Goal: Task Accomplishment & Management: Manage account settings

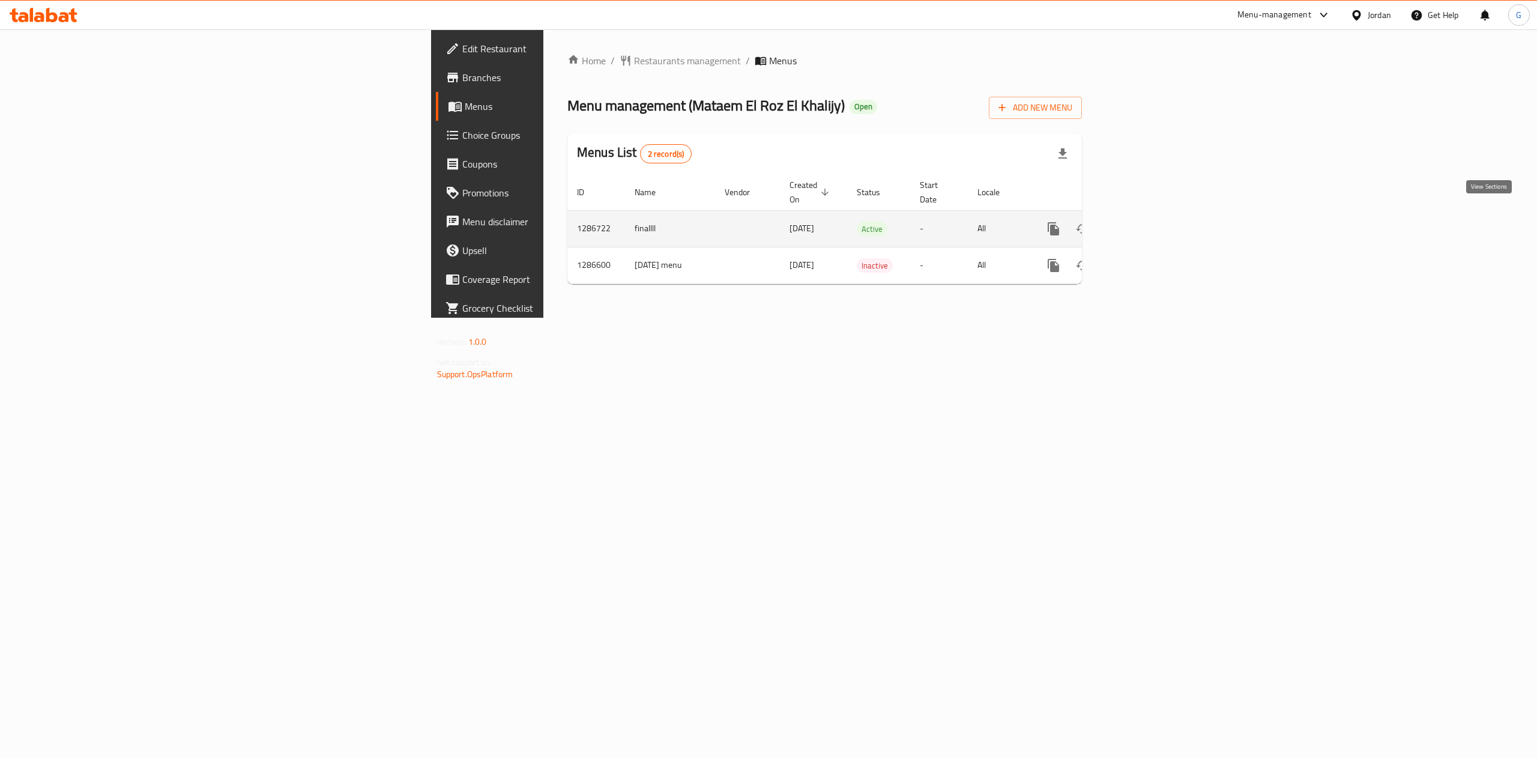
click at [1154, 214] on link "enhanced table" at bounding box center [1140, 228] width 29 height 29
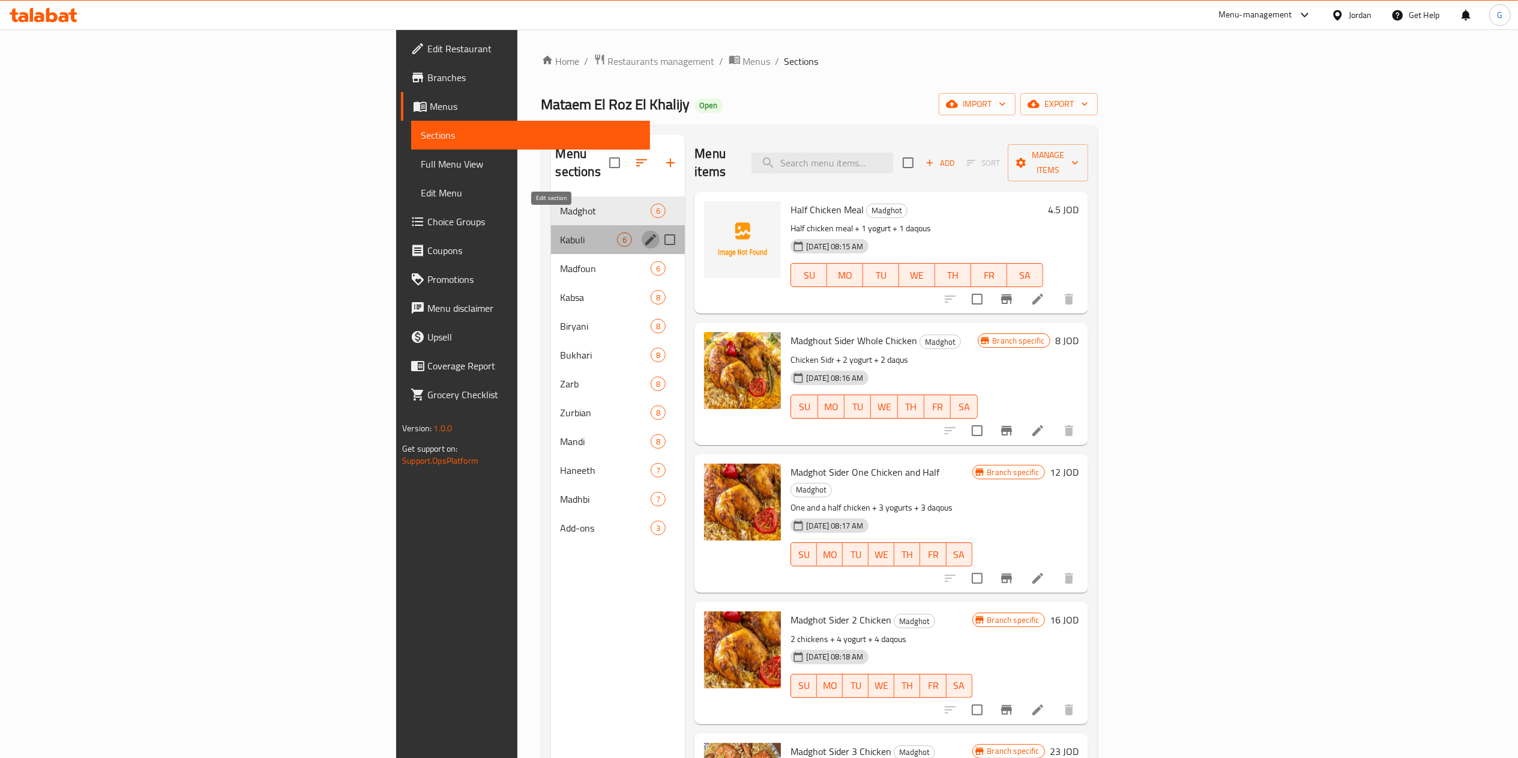
click at [644, 232] on icon "edit" at bounding box center [651, 239] width 14 height 14
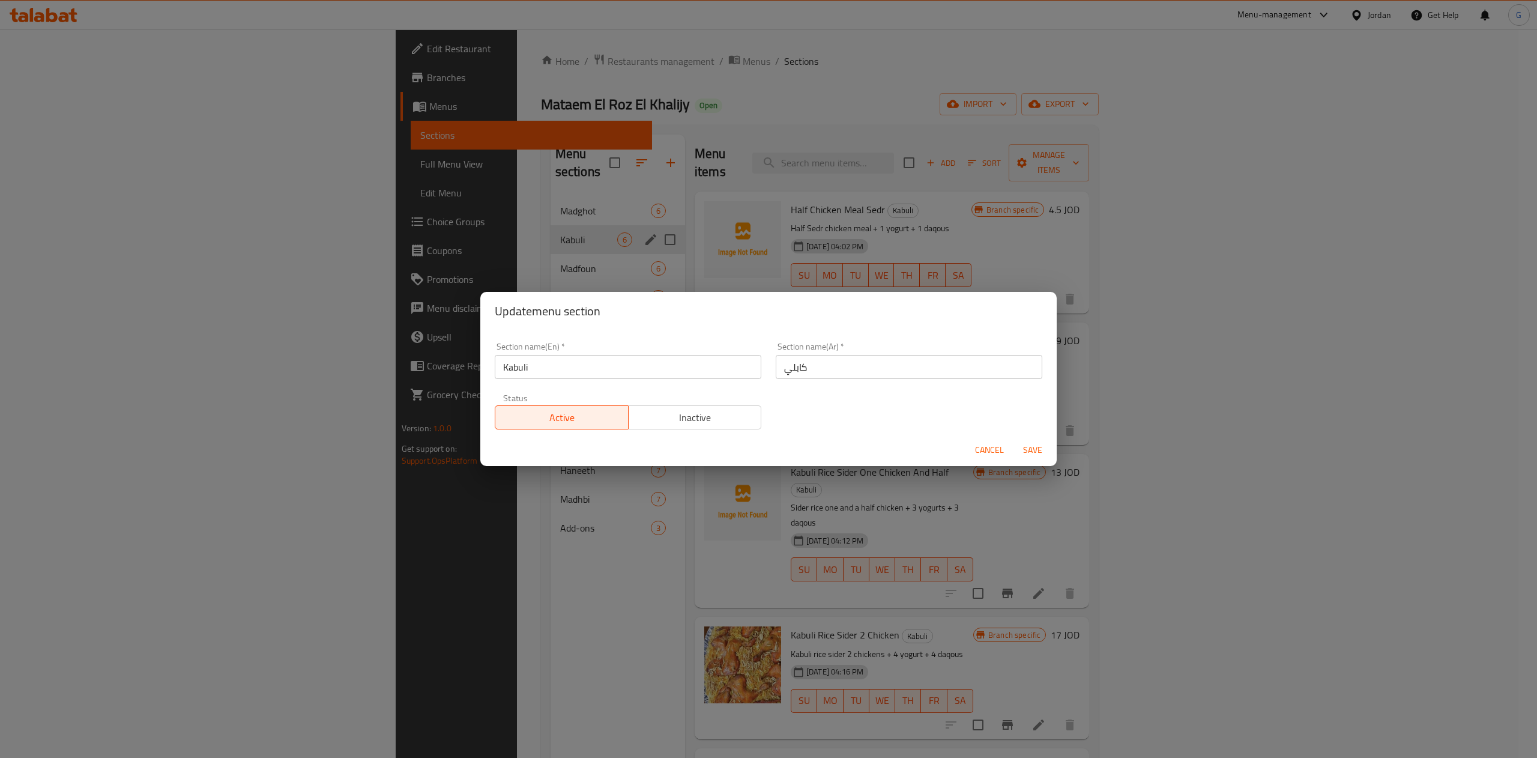
click at [441, 261] on div "Update menu section Section name(En)   * Kabuli Section name(En) * Section name…" at bounding box center [768, 379] width 1537 height 758
click at [992, 460] on button "Cancel" at bounding box center [989, 450] width 38 height 22
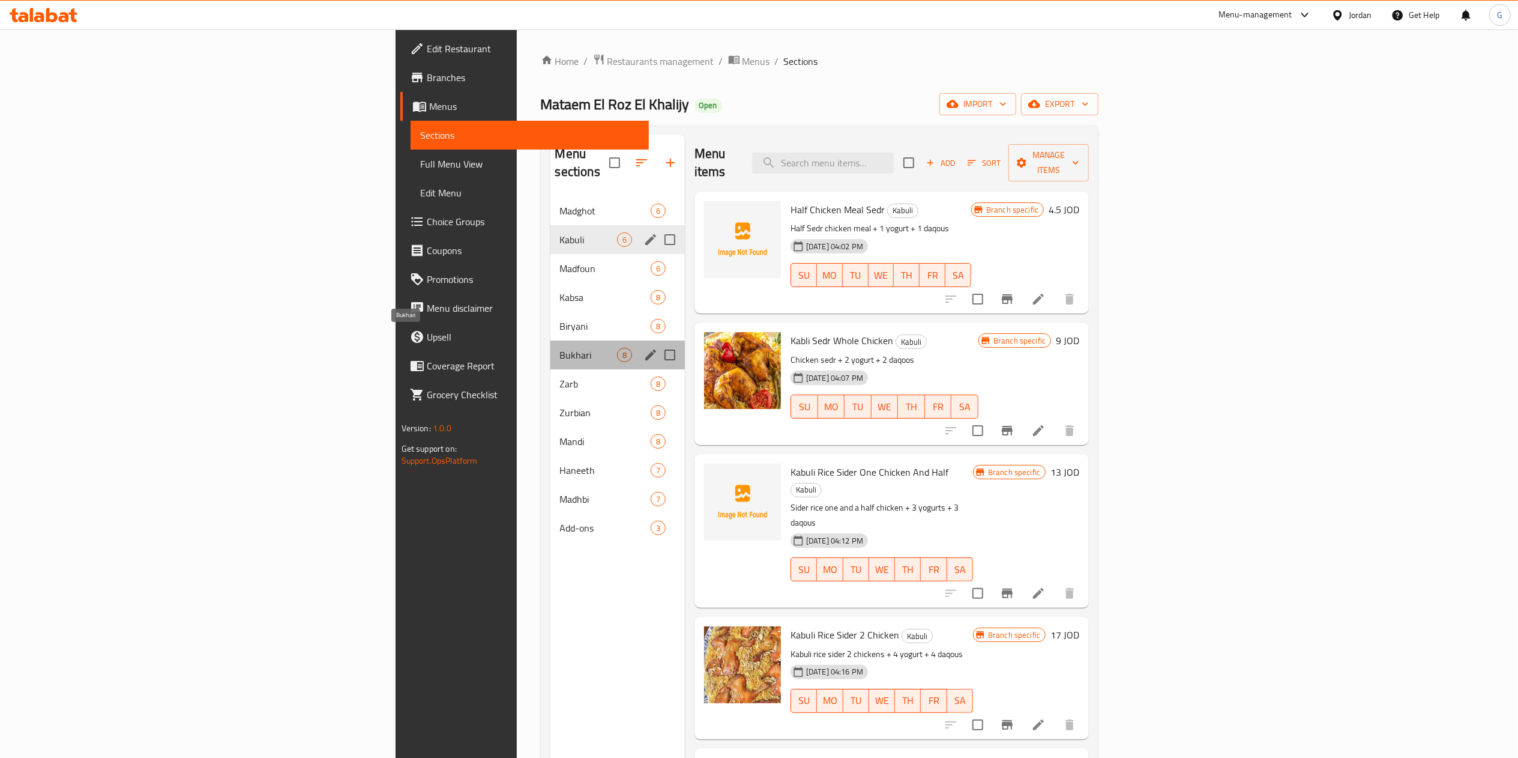
click at [560, 348] on span "Bukhari" at bounding box center [588, 355] width 57 height 14
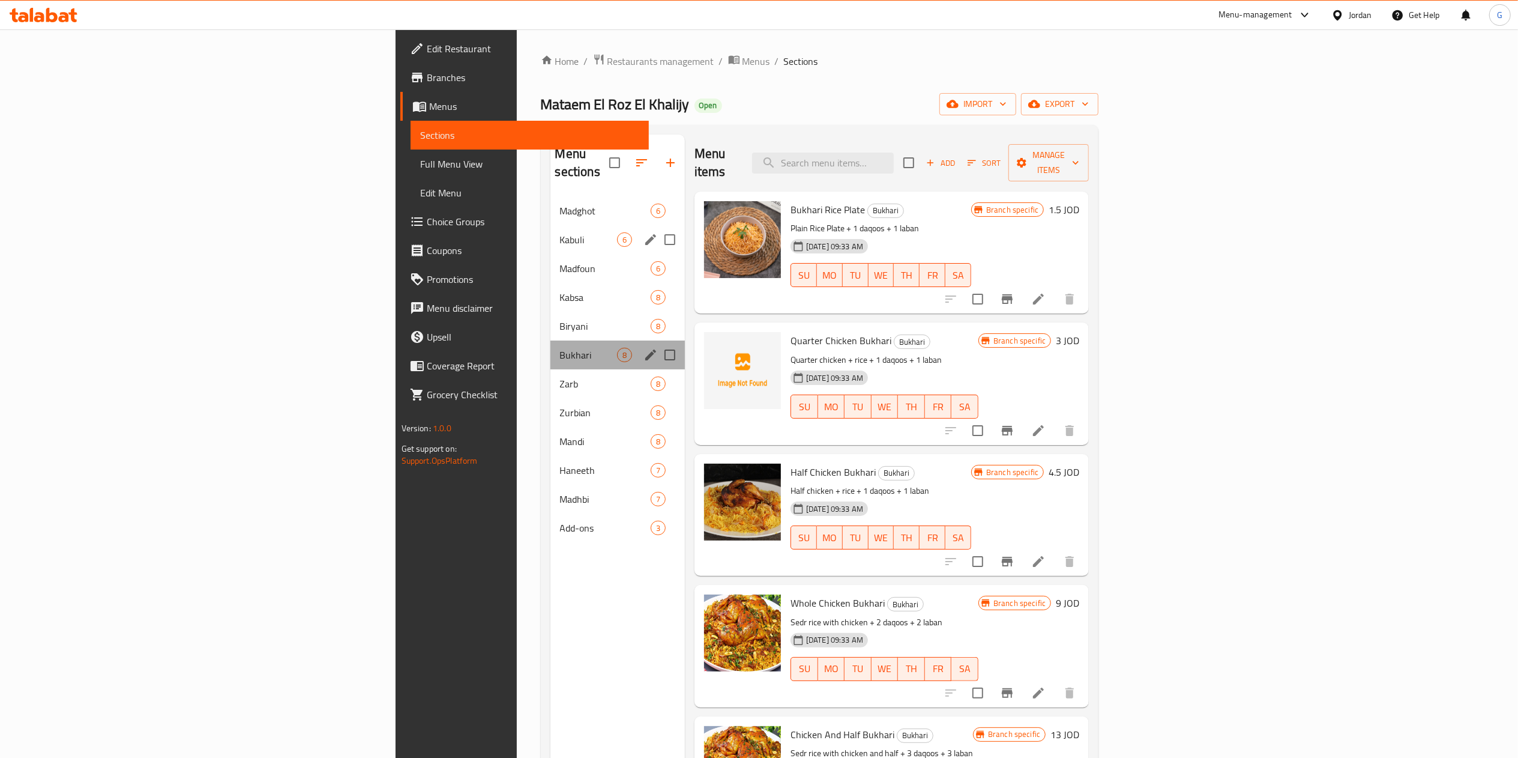
click at [551, 340] on div "Bukhari 8" at bounding box center [618, 354] width 134 height 29
click at [644, 348] on icon "edit" at bounding box center [651, 355] width 14 height 14
